Goal: Transaction & Acquisition: Purchase product/service

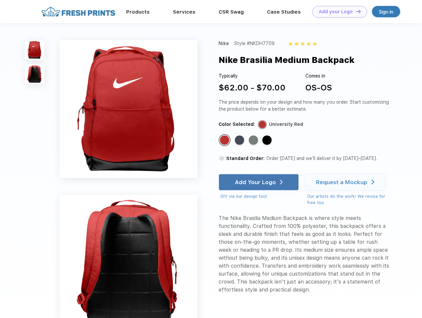
click at [337, 12] on link "Add your Logo Design Tool" at bounding box center [339, 12] width 55 height 12
click at [0, 0] on div "Design Tool" at bounding box center [0, 0] width 0 height 0
click at [355, 11] on link "Add your Logo Design Tool" at bounding box center [339, 12] width 55 height 12
click at [35, 50] on img at bounding box center [35, 50] width 20 height 20
click at [35, 74] on img at bounding box center [35, 74] width 20 height 20
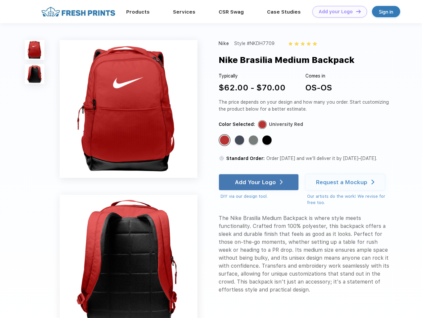
click at [225, 140] on div "Standard Color" at bounding box center [224, 139] width 9 height 9
click at [240, 140] on div "Standard Color" at bounding box center [239, 139] width 9 height 9
click at [254, 140] on div "Standard Color" at bounding box center [252, 139] width 9 height 9
click at [267, 140] on div "Standard Color" at bounding box center [266, 139] width 9 height 9
click at [259, 182] on div "Add Your Logo" at bounding box center [255, 182] width 41 height 7
